Goal: Information Seeking & Learning: Find specific fact

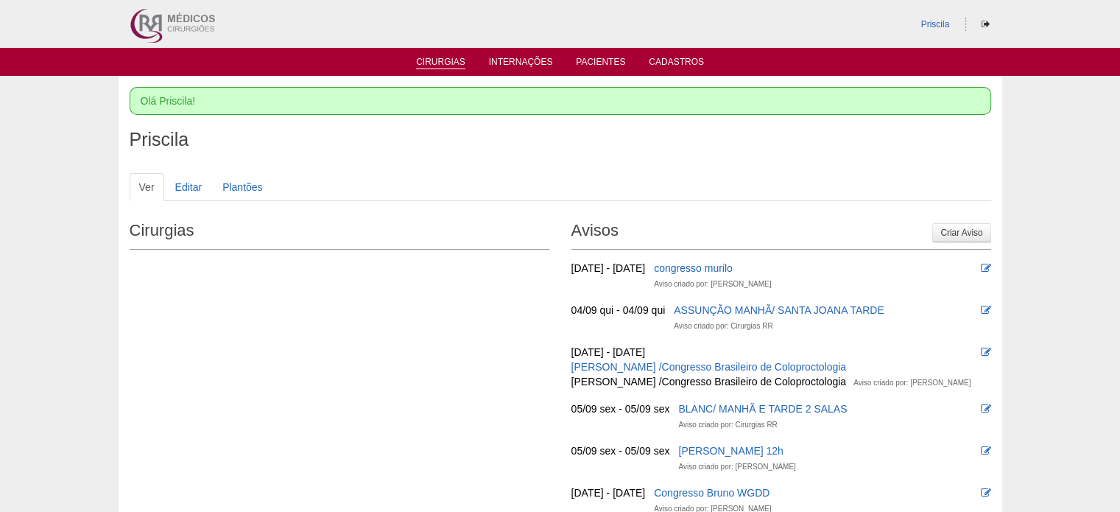
click at [442, 61] on link "Cirurgias" at bounding box center [440, 63] width 49 height 13
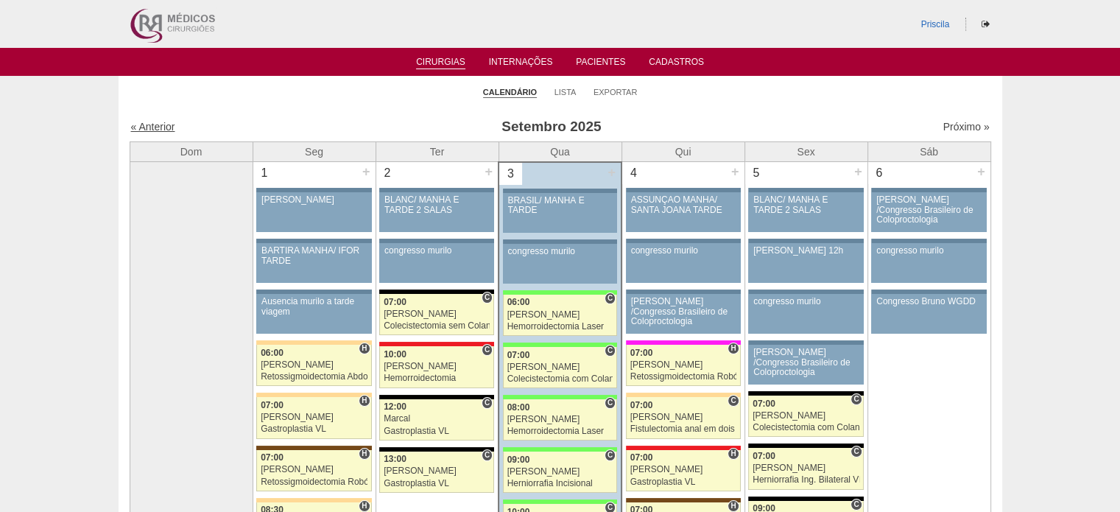
click at [144, 127] on link "« Anterior" at bounding box center [153, 127] width 44 height 12
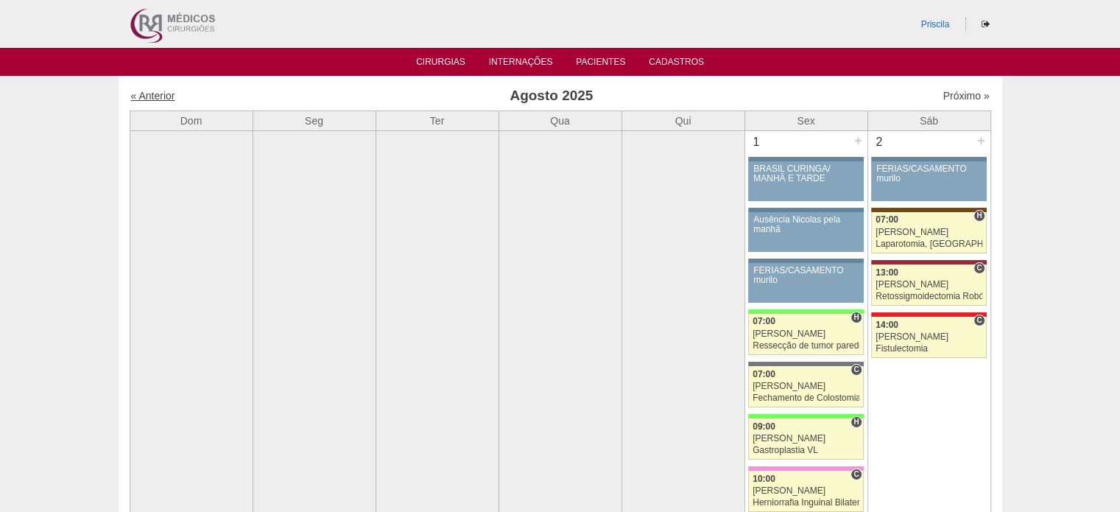
click at [147, 95] on link "« Anterior" at bounding box center [153, 96] width 44 height 12
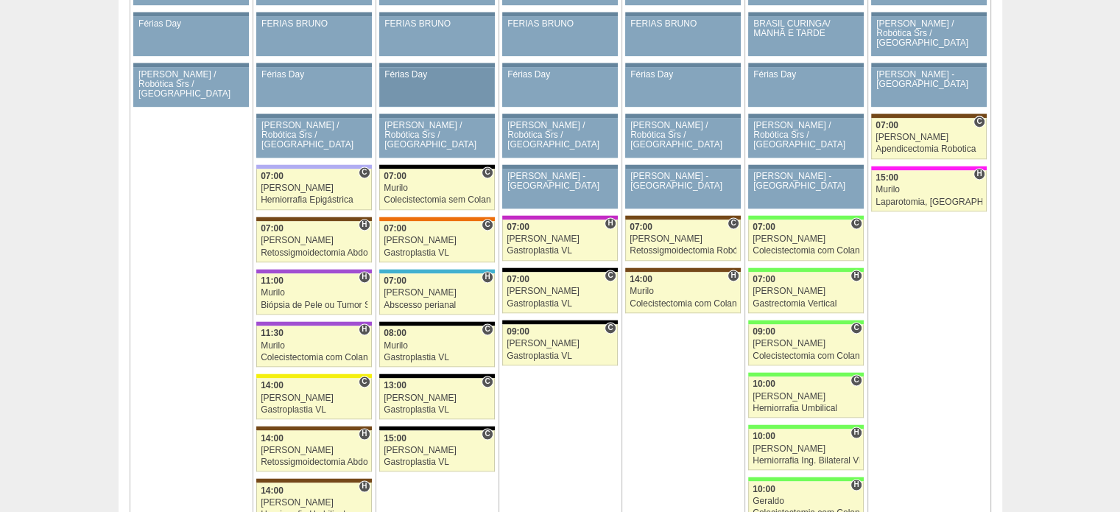
scroll to position [1988, 0]
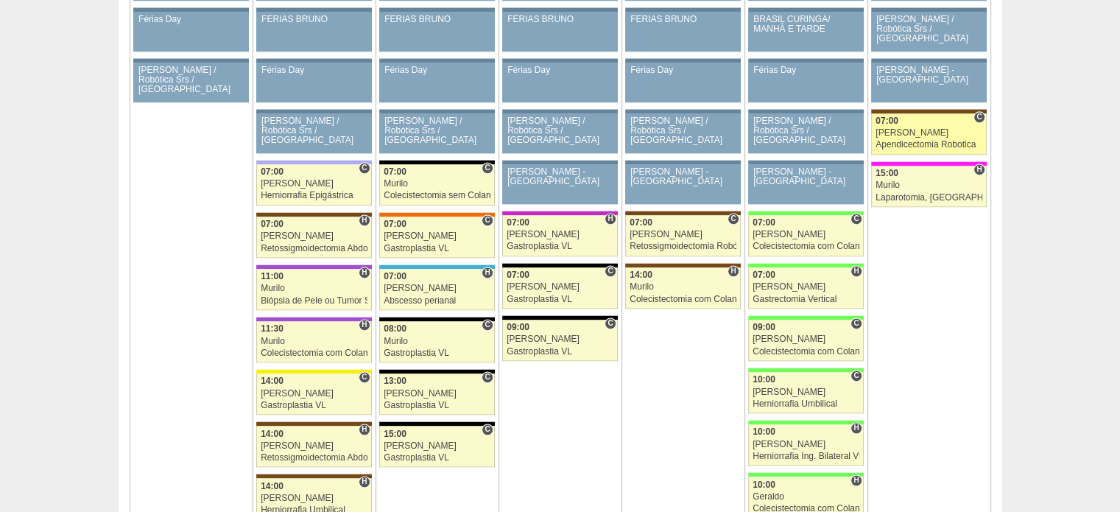
click at [896, 129] on div "[PERSON_NAME]" at bounding box center [928, 133] width 107 height 10
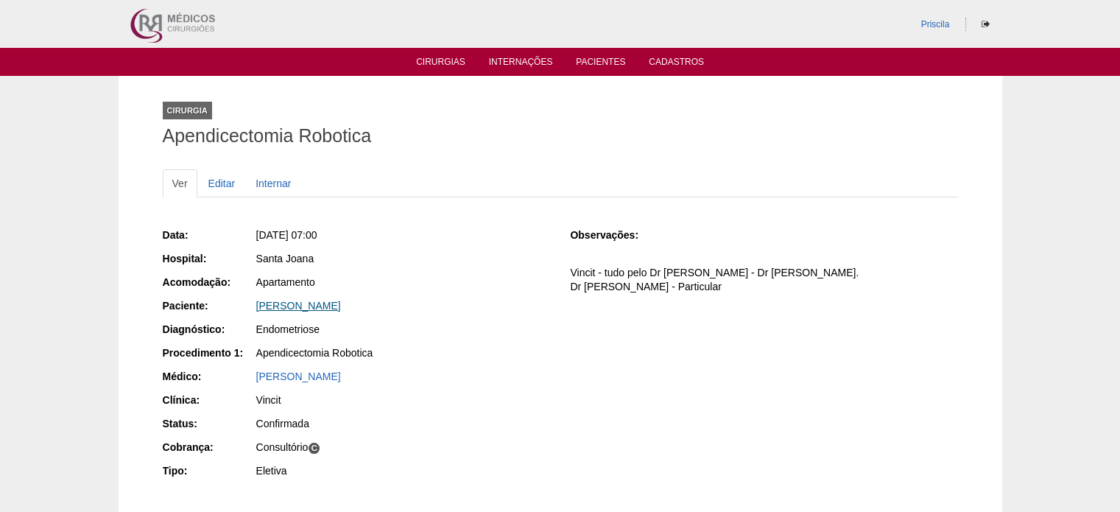
click at [341, 303] on link "BRUNA TEIXEIRA DE CARVALHO" at bounding box center [298, 306] width 85 height 12
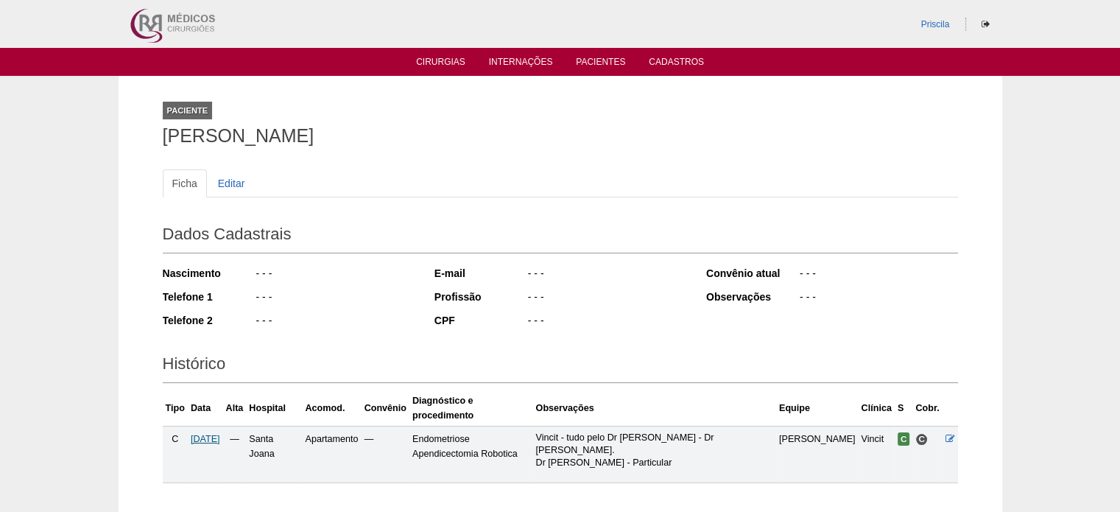
click at [220, 434] on span "19/07/2025" at bounding box center [205, 439] width 29 height 10
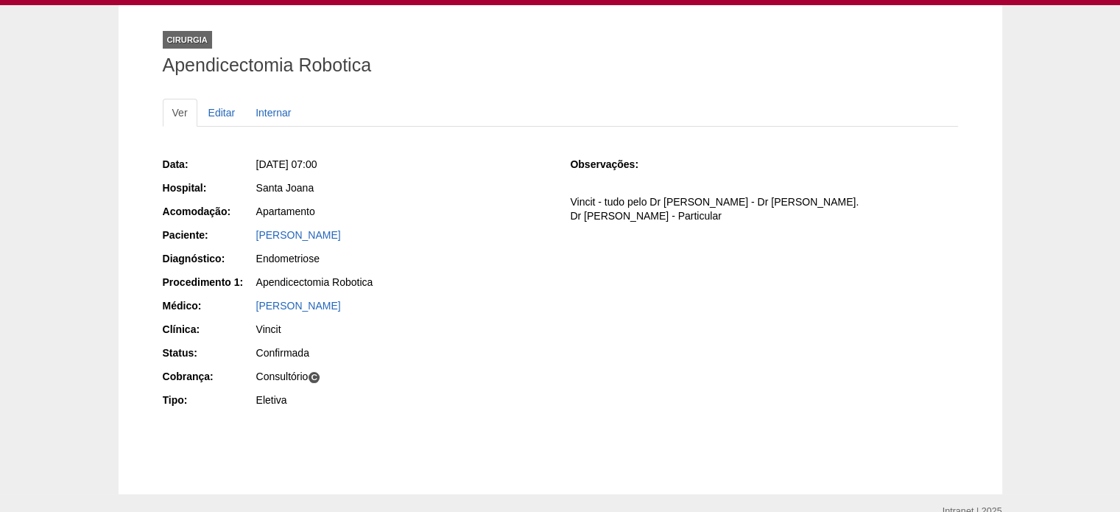
scroll to position [68, 0]
